Goal: Task Accomplishment & Management: Complete application form

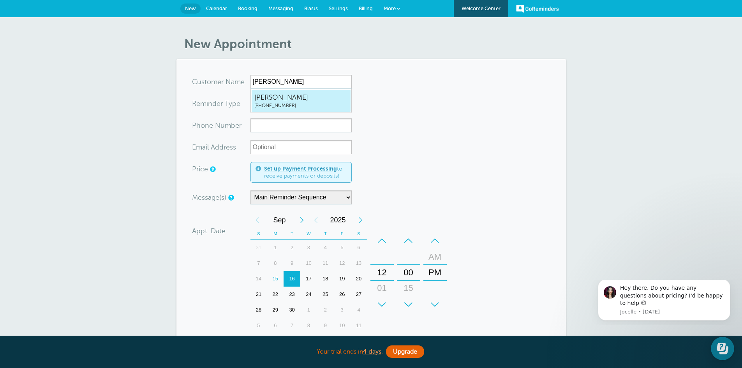
click at [280, 98] on span "Joanie Brown" at bounding box center [300, 98] width 93 height 10
type input "JoanieBrown4029921841"
type input "Joanie Brown"
type input "(402) 992-1841"
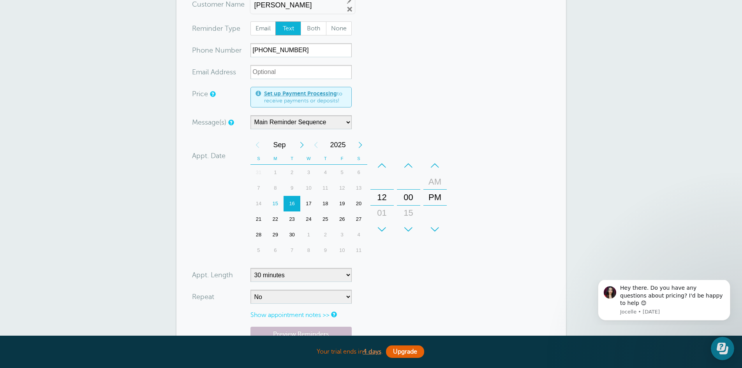
scroll to position [78, 0]
drag, startPoint x: 385, startPoint y: 189, endPoint x: 389, endPoint y: 217, distance: 27.9
click at [389, 217] on div "12" at bounding box center [382, 211] width 19 height 16
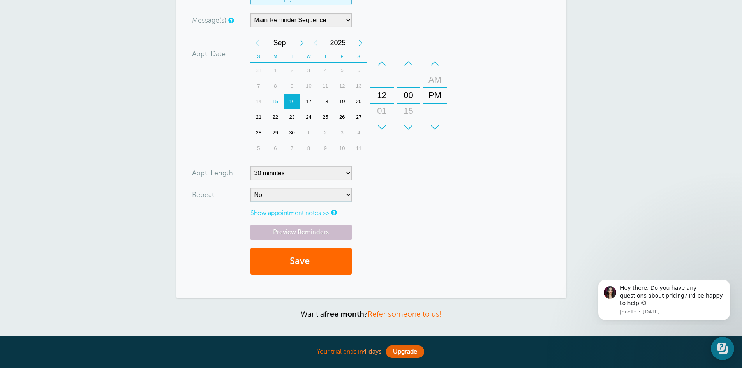
scroll to position [195, 0]
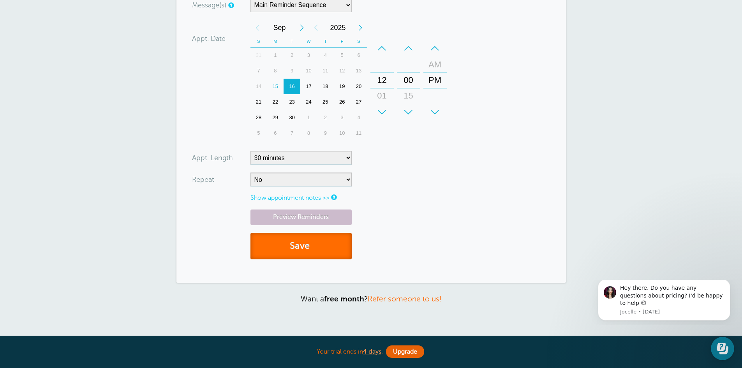
click at [298, 245] on button "Save" at bounding box center [300, 246] width 101 height 27
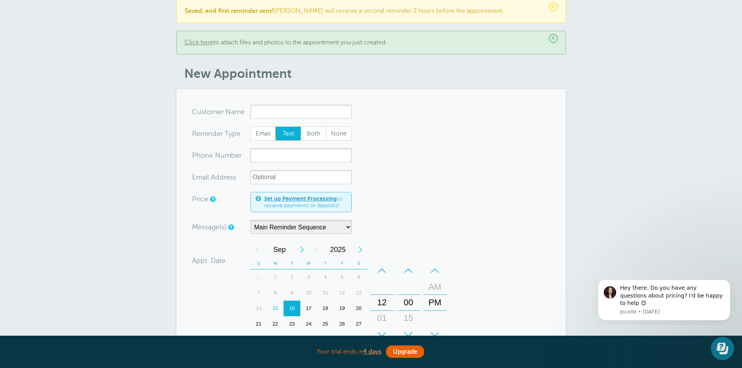
scroll to position [156, 0]
